Goal: Check status: Check status

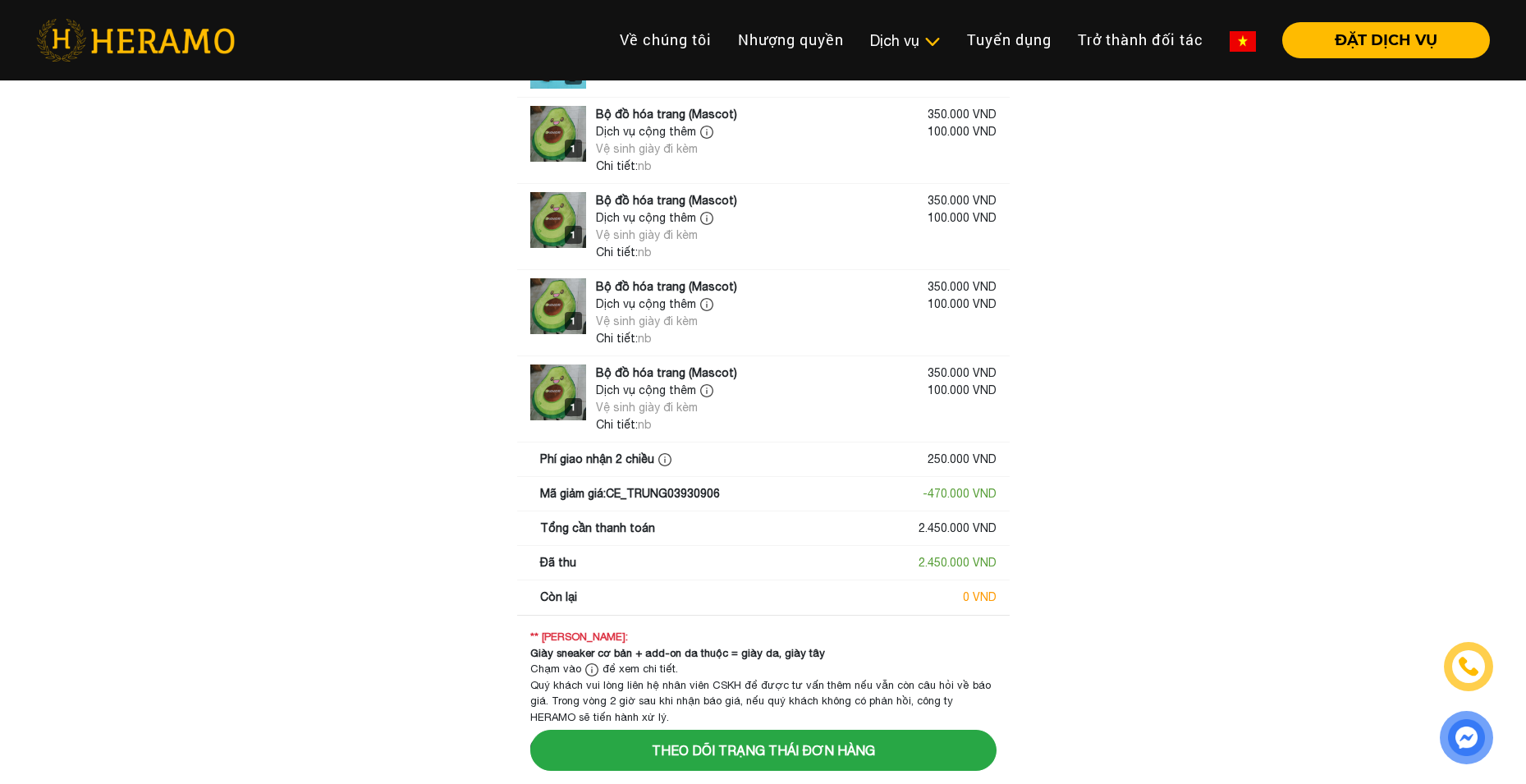
scroll to position [775, 0]
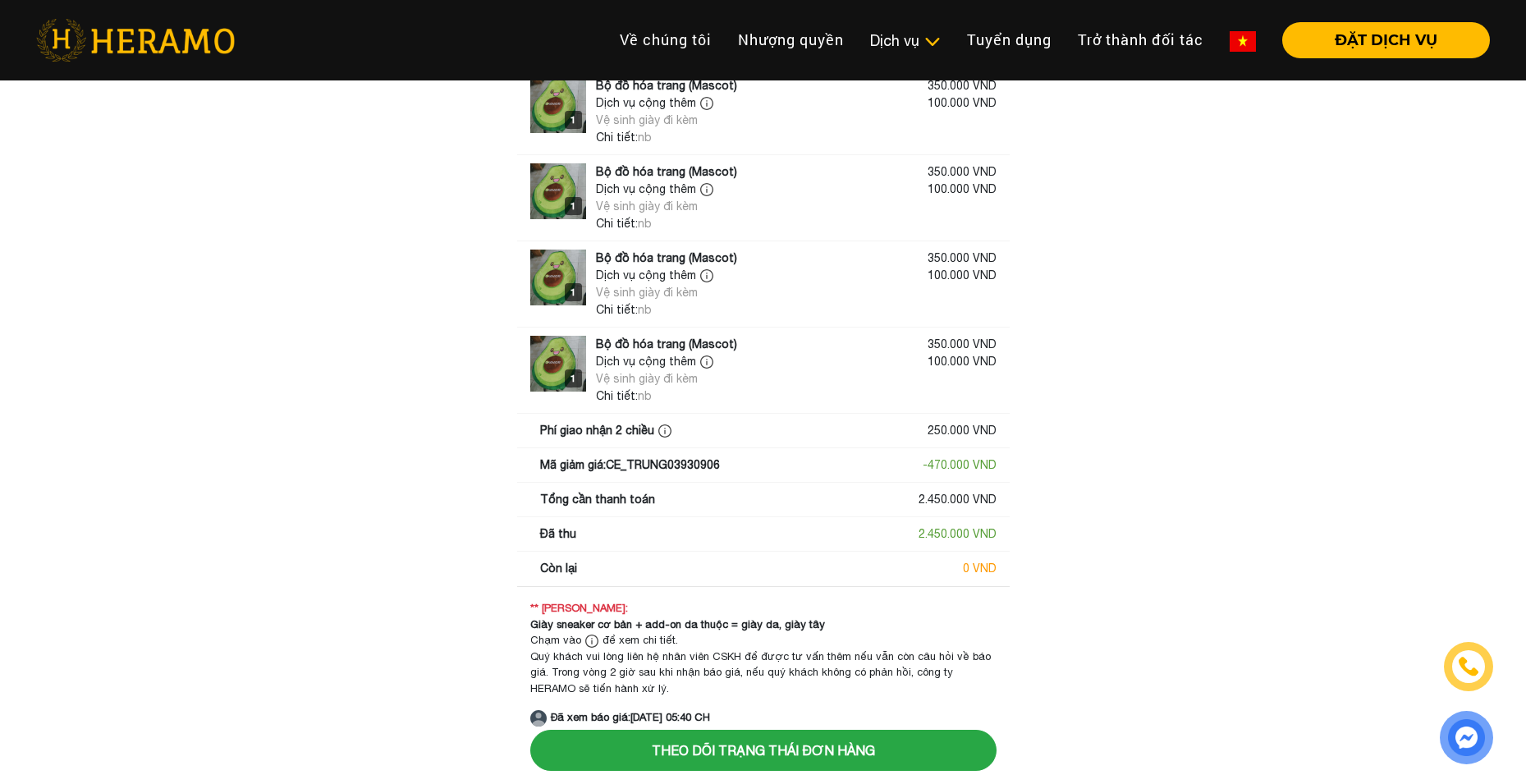
click at [590, 643] on img at bounding box center [591, 641] width 13 height 13
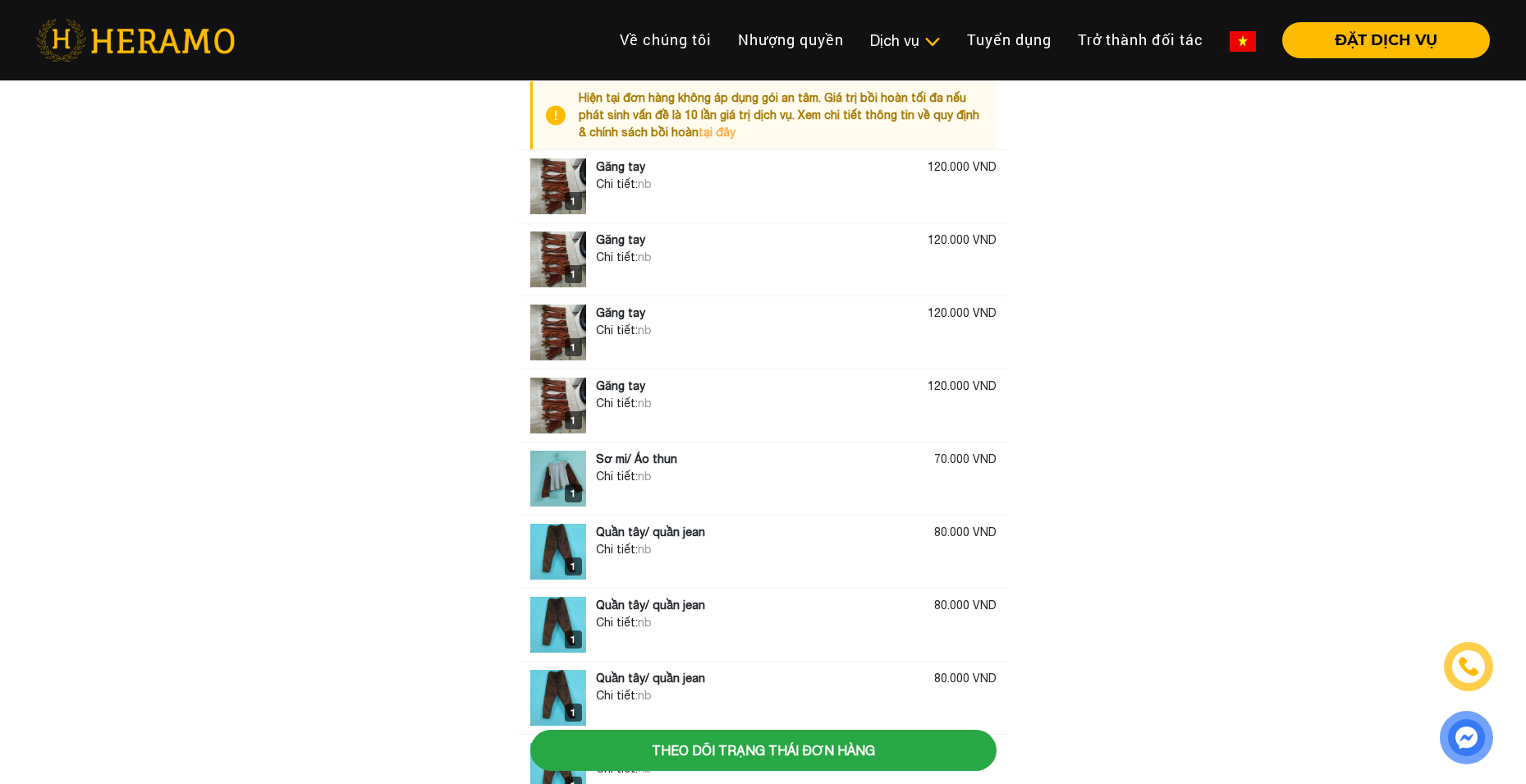
scroll to position [0, 0]
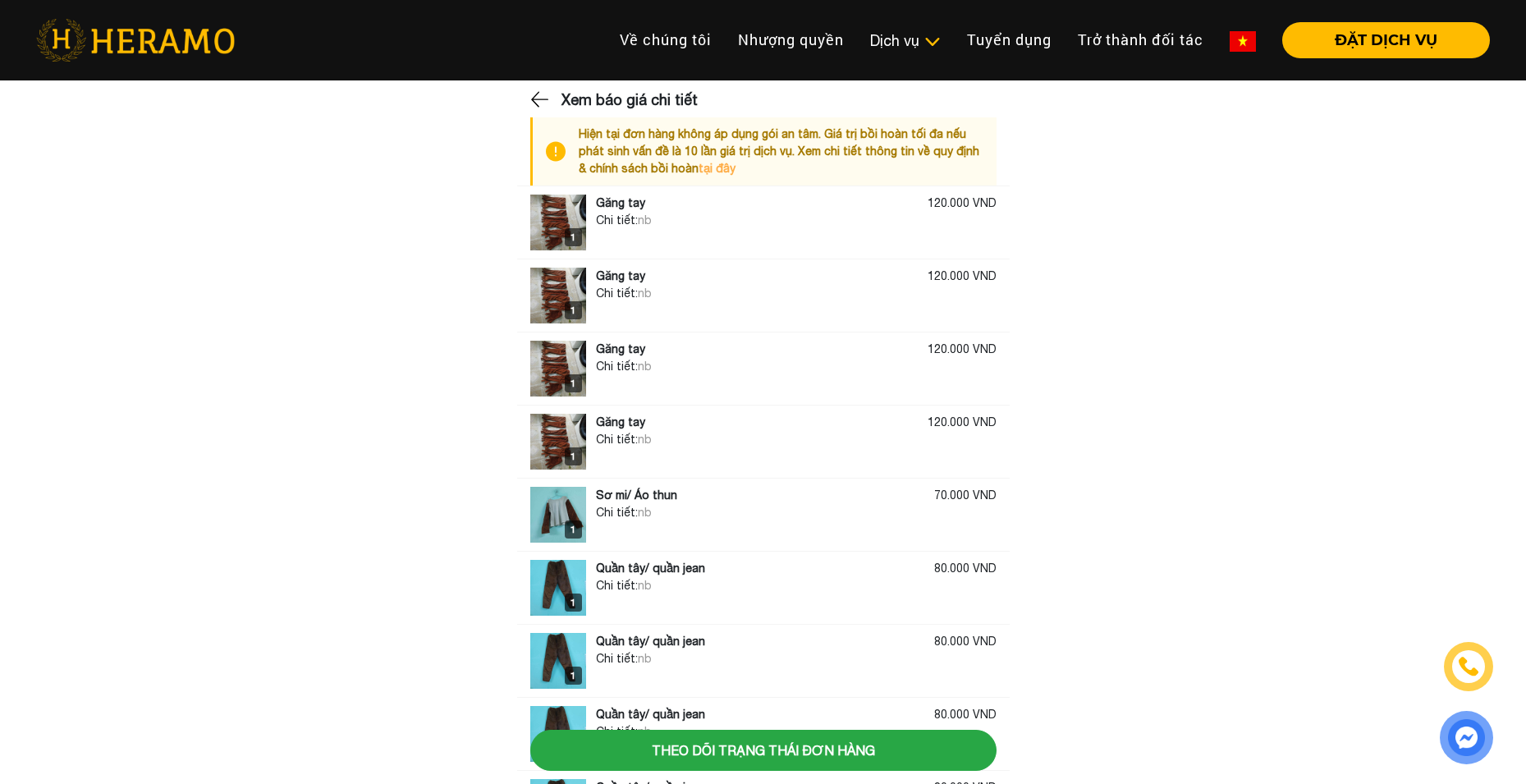
click at [535, 96] on img at bounding box center [541, 99] width 21 height 25
click at [549, 106] on img at bounding box center [541, 99] width 21 height 25
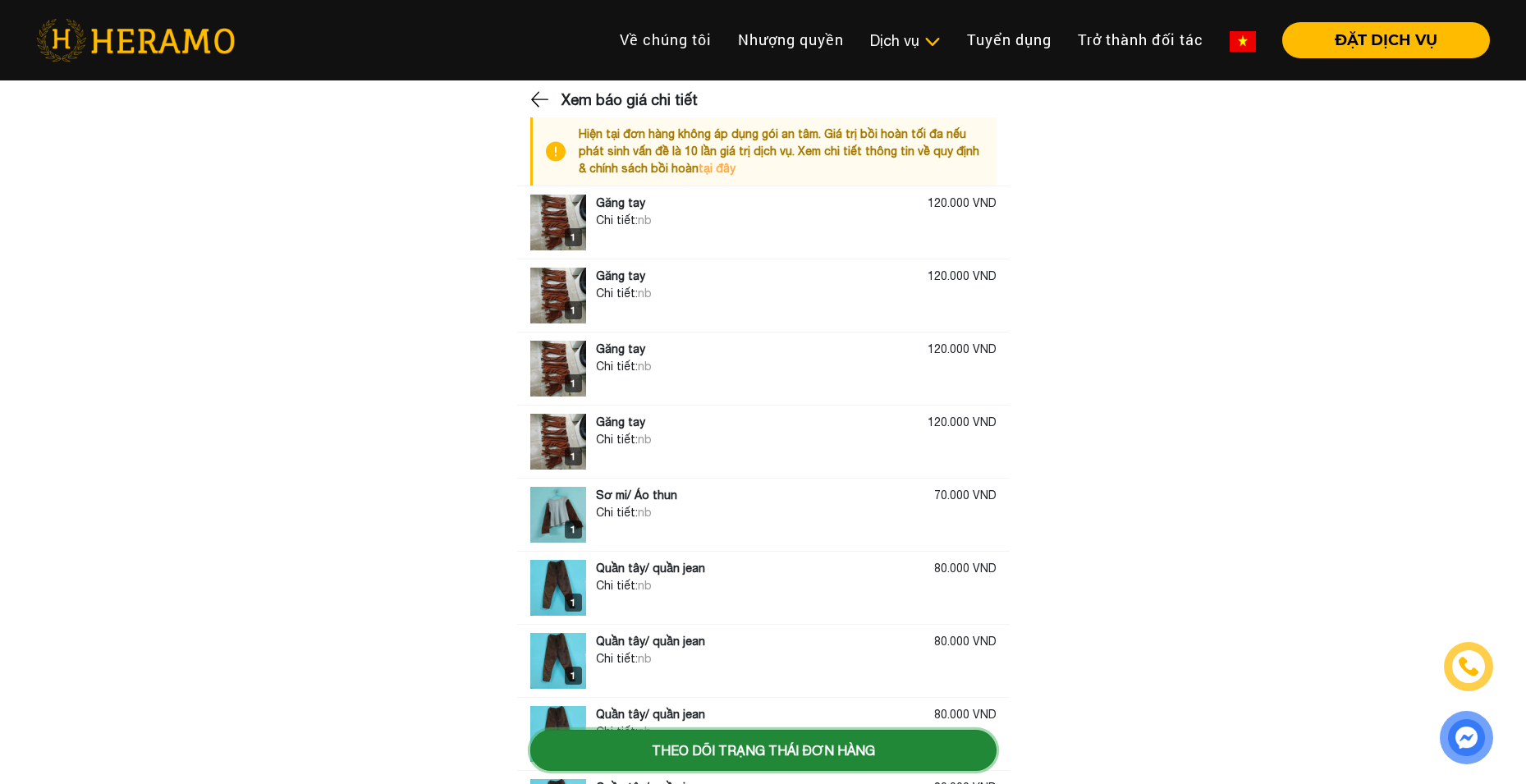
click at [801, 754] on button "Theo dõi trạng thái đơn hàng" at bounding box center [764, 750] width 467 height 41
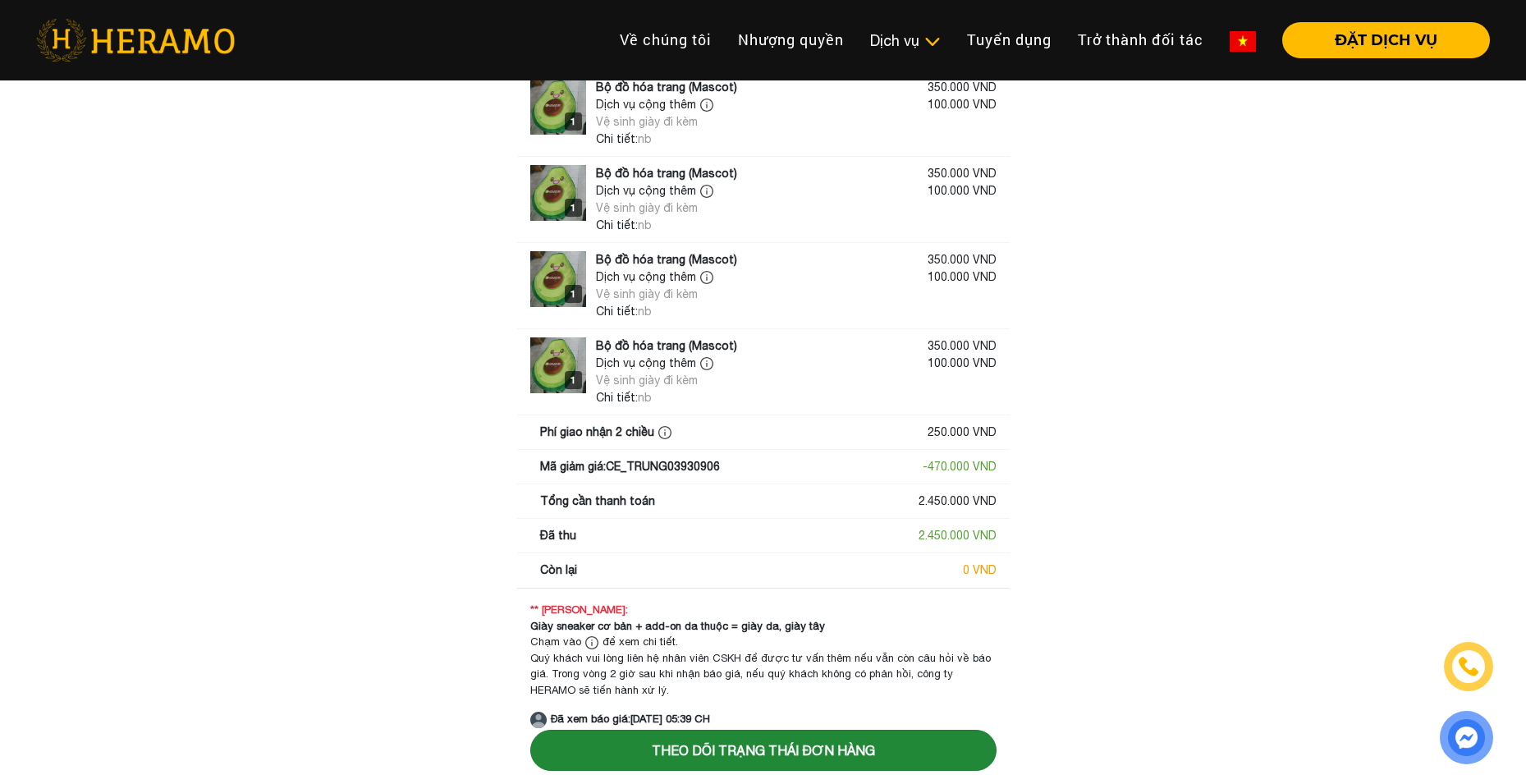
scroll to position [775, 0]
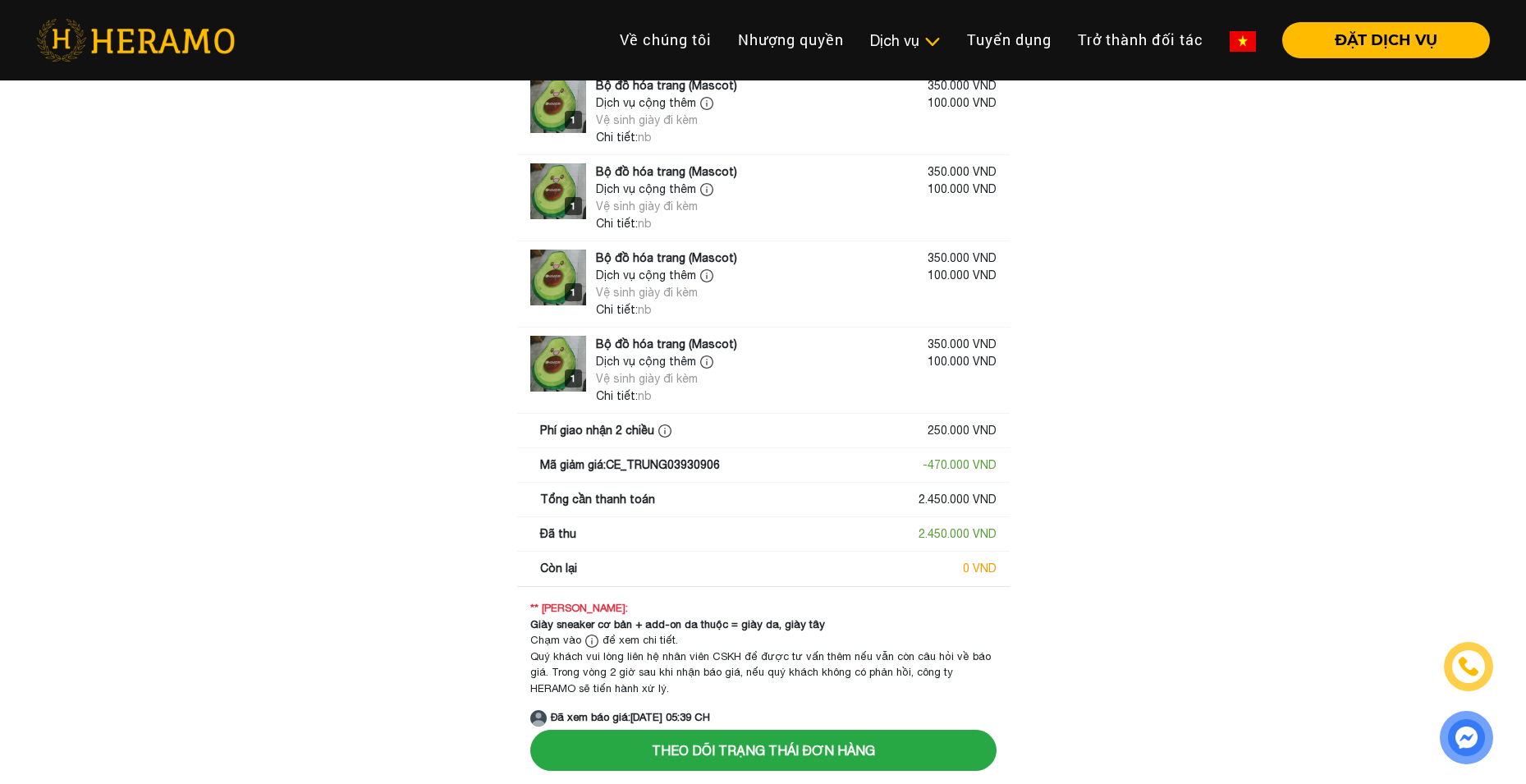
drag, startPoint x: 872, startPoint y: 760, endPoint x: 1166, endPoint y: 326, distance: 524.2
click at [1318, 482] on main "Xem báo giá chi tiết Hiện tại đơn hàng không áp dụng gói an tâm. Giá trị bồi ho…" at bounding box center [763, 20] width 1526 height 1413
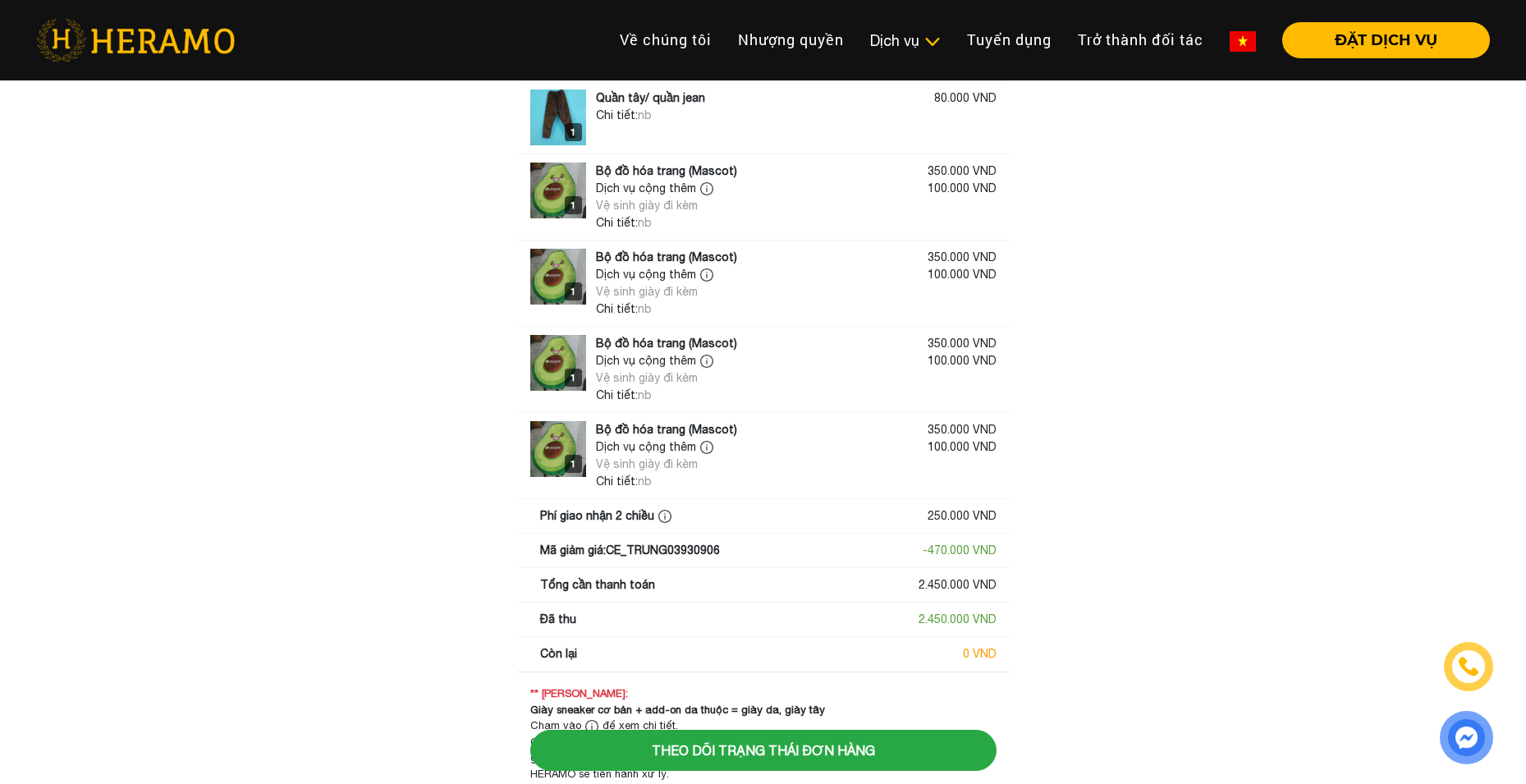
scroll to position [529, 0]
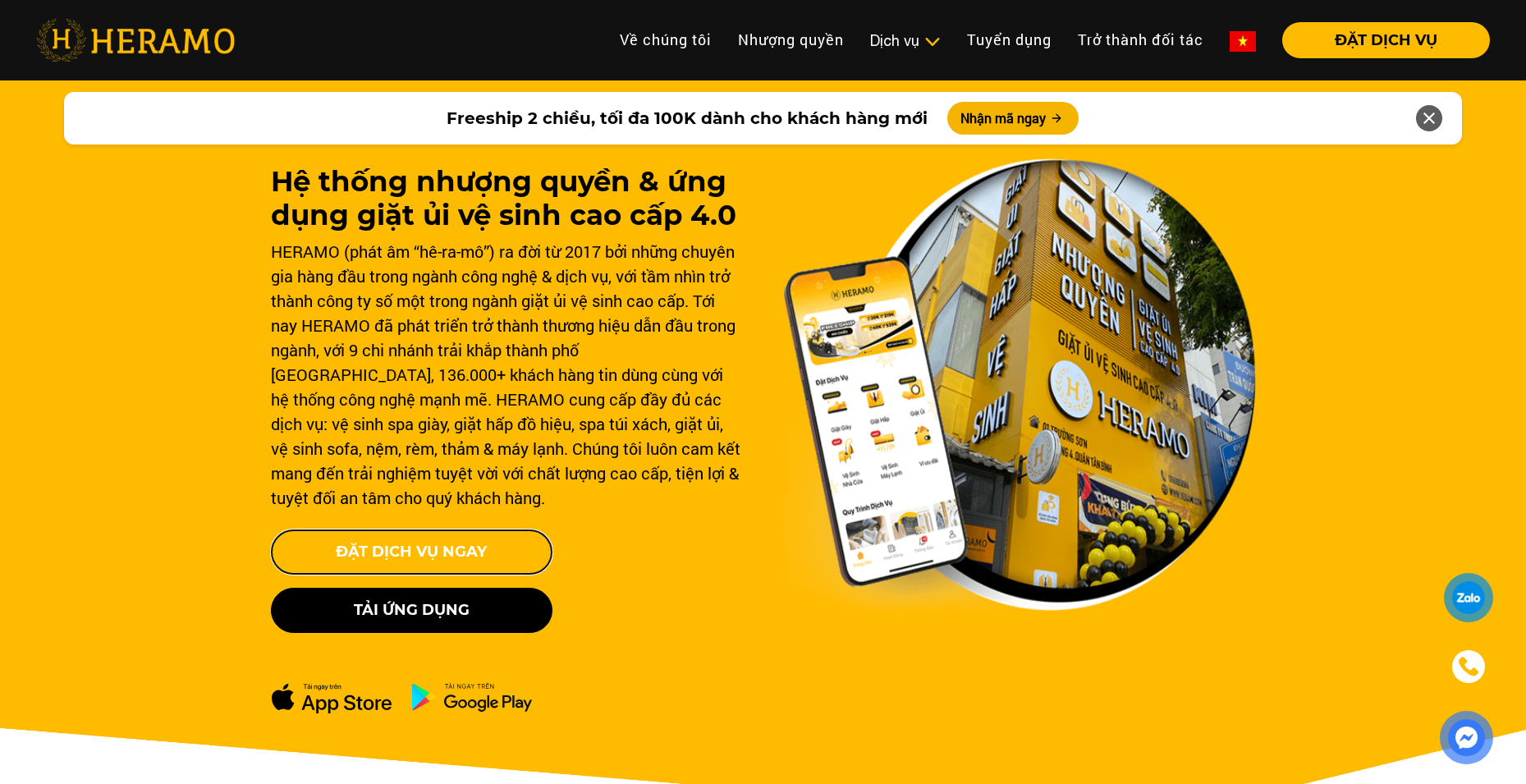
click at [436, 569] on button "Đặt Dịch Vụ Ngay" at bounding box center [412, 552] width 282 height 45
